Goal: Check status: Check status

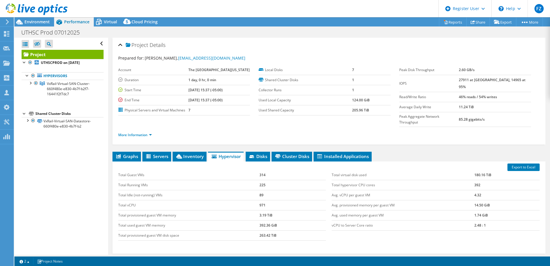
select select "USD"
click at [6, 32] on use at bounding box center [6, 33] width 5 height 5
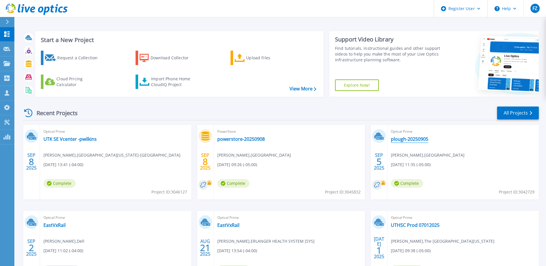
click at [400, 136] on link "plough-20250905" at bounding box center [409, 139] width 37 height 6
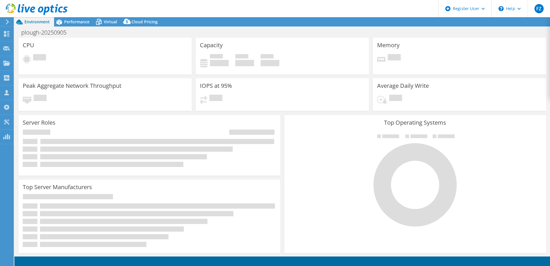
select select "USD"
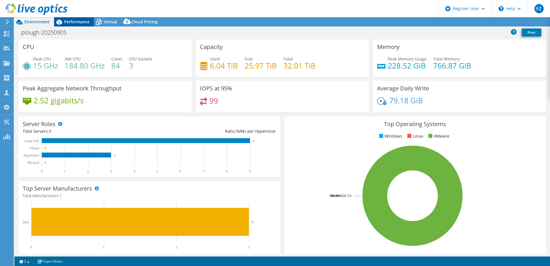
click at [76, 24] on span "Performance" at bounding box center [76, 21] width 25 height 5
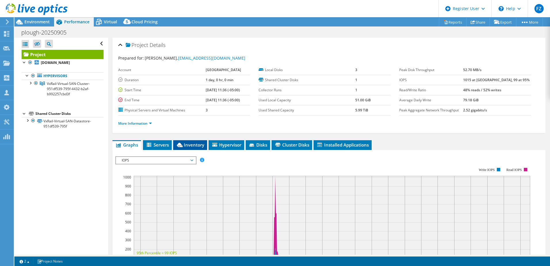
click at [194, 146] on span "Inventory" at bounding box center [190, 145] width 28 height 6
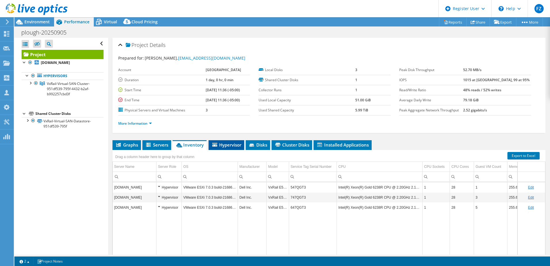
click at [229, 145] on span "Hypervisor" at bounding box center [227, 145] width 30 height 6
